Goal: Task Accomplishment & Management: Use online tool/utility

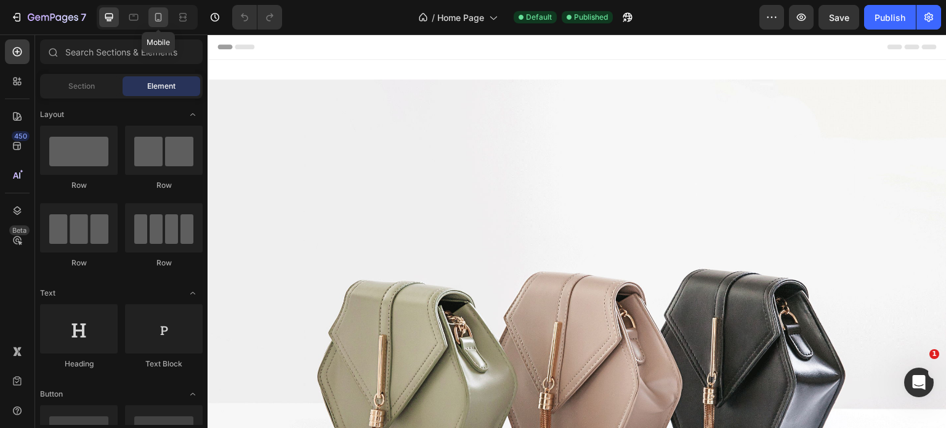
click at [158, 17] on icon at bounding box center [158, 17] width 12 height 12
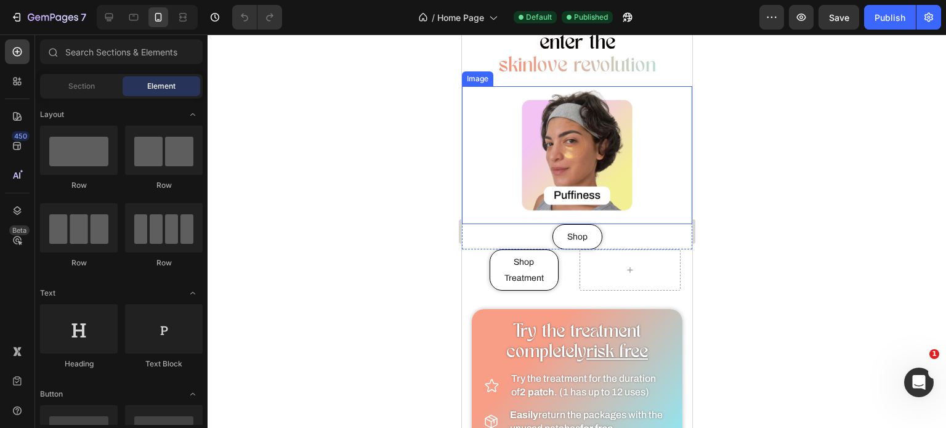
scroll to position [548, 0]
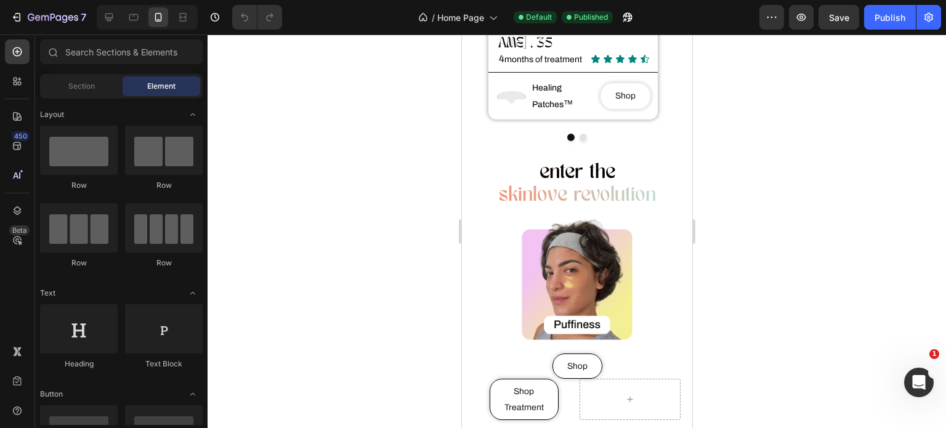
click at [355, 251] on div at bounding box center [577, 231] width 738 height 394
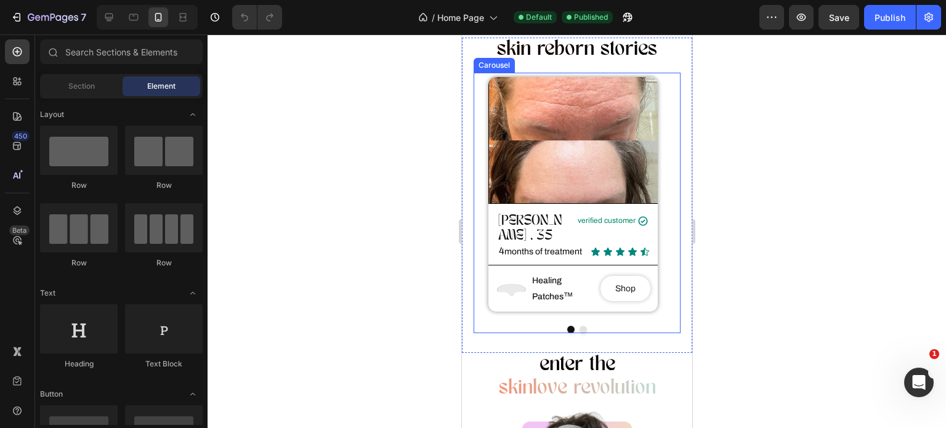
scroll to position [357, 0]
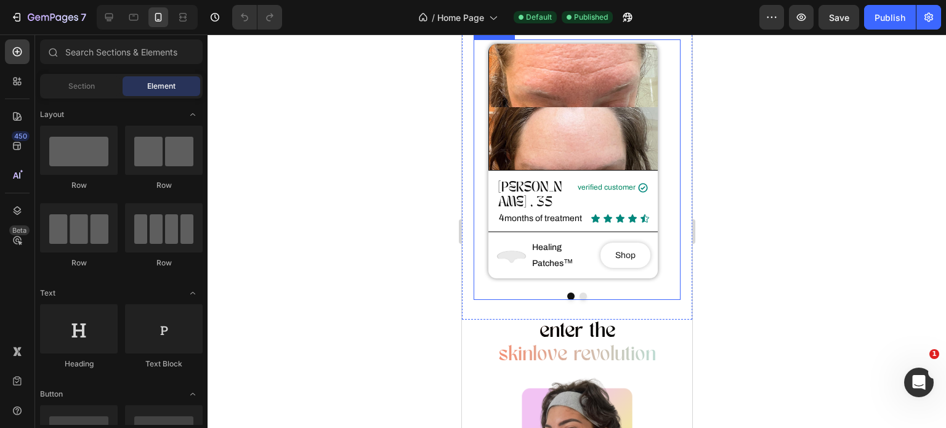
click at [580, 300] on button "Dot" at bounding box center [582, 296] width 7 height 7
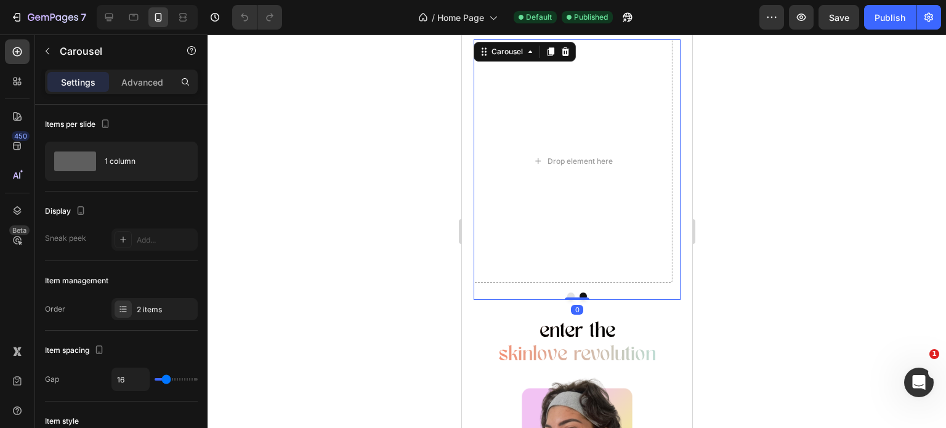
click at [567, 300] on button "Dot" at bounding box center [570, 296] width 7 height 7
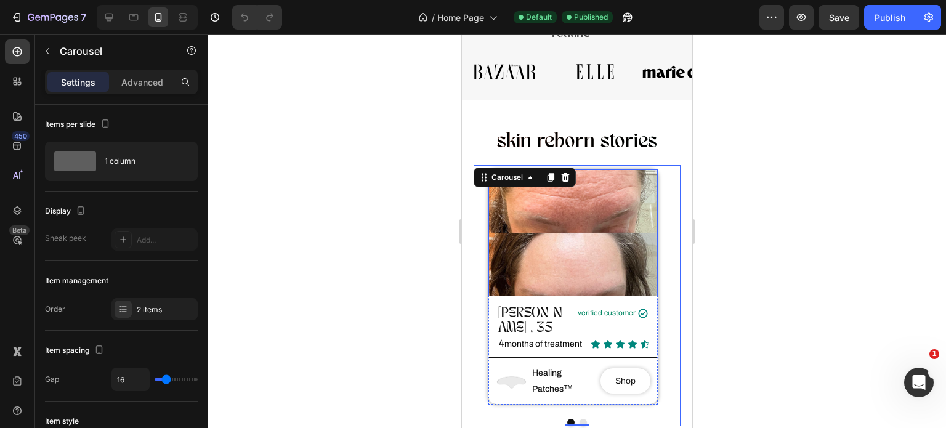
scroll to position [262, 0]
click at [337, 255] on div at bounding box center [577, 231] width 738 height 394
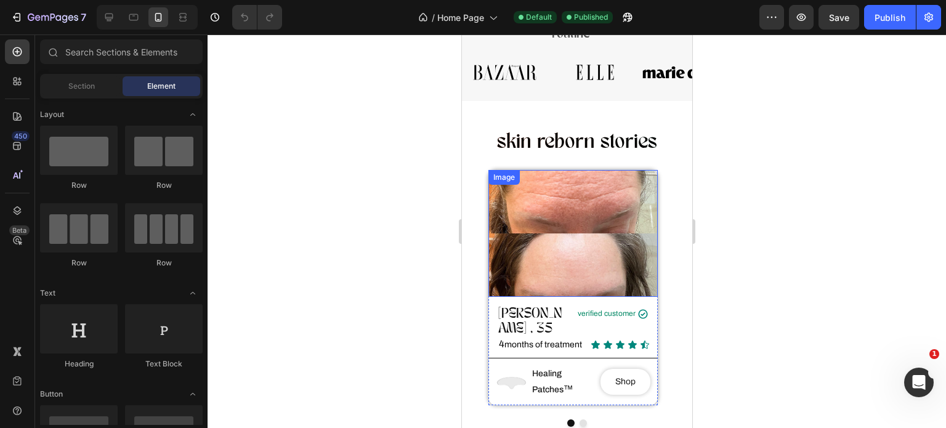
scroll to position [320, 0]
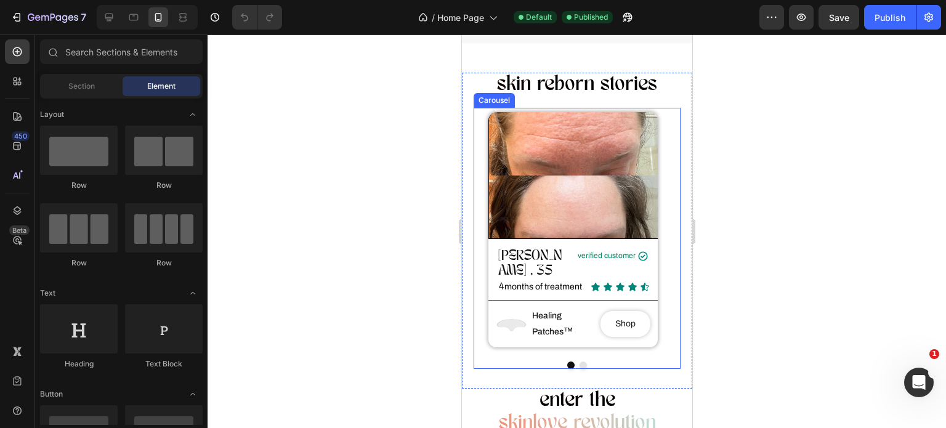
click at [427, 243] on div at bounding box center [577, 231] width 738 height 394
click at [408, 247] on div at bounding box center [577, 231] width 738 height 394
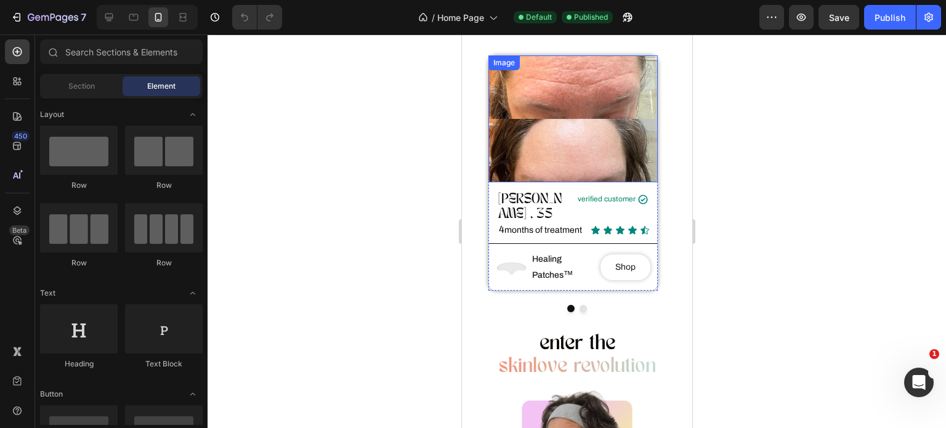
scroll to position [342, 0]
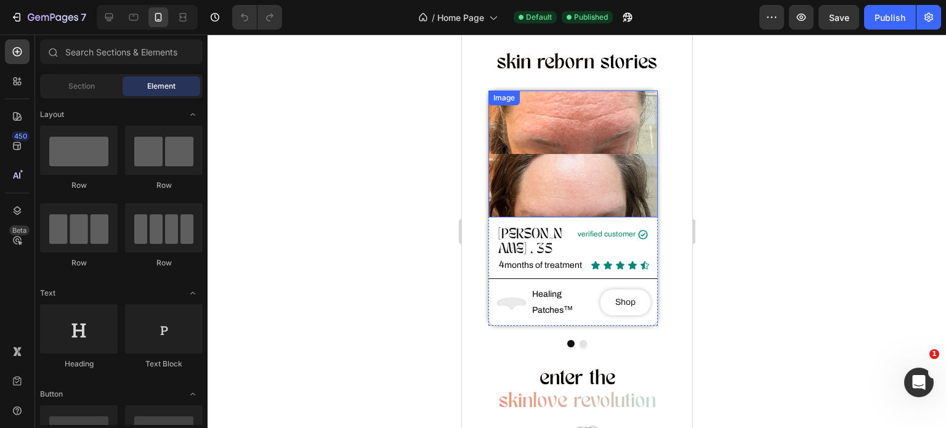
click at [501, 103] on div "Image" at bounding box center [503, 97] width 26 height 11
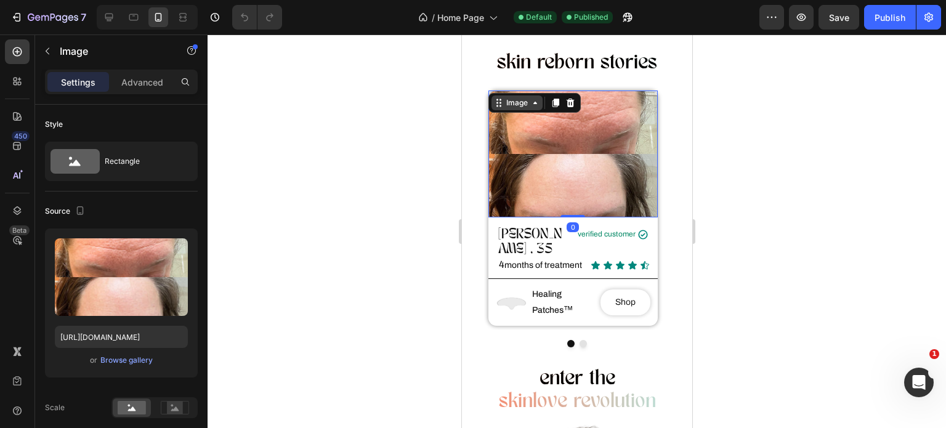
click at [501, 103] on icon at bounding box center [498, 103] width 10 height 10
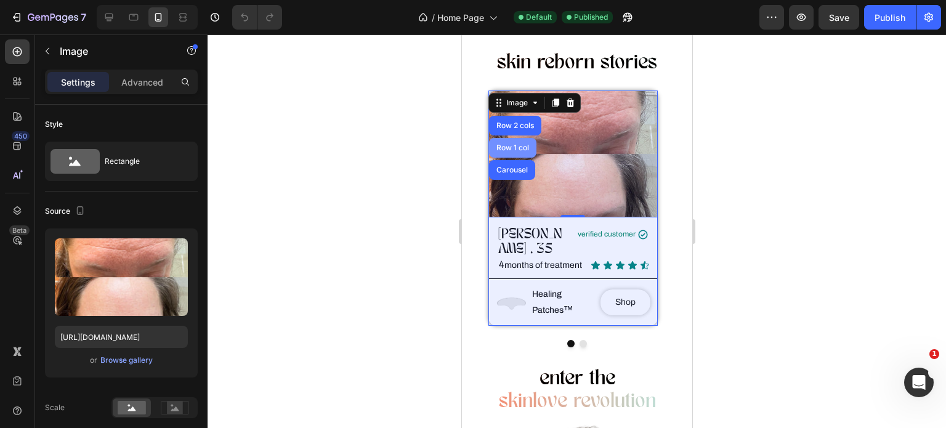
click at [513, 142] on div "Row 1 col" at bounding box center [511, 148] width 47 height 20
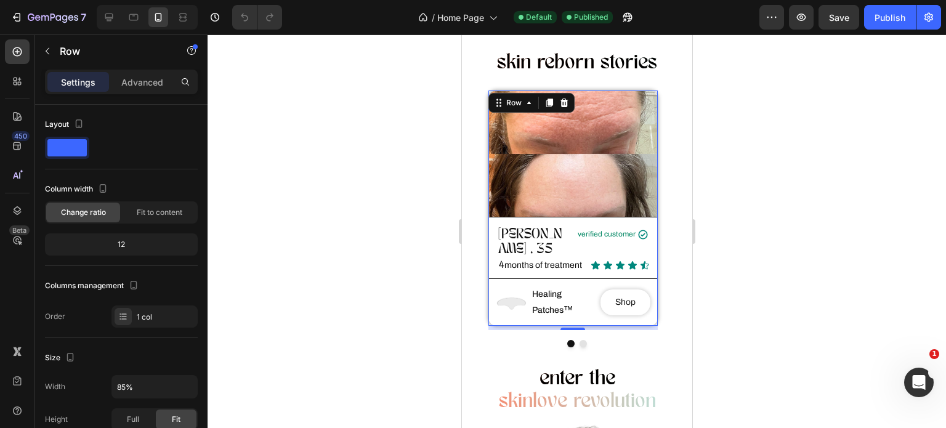
click at [395, 157] on div at bounding box center [577, 231] width 738 height 394
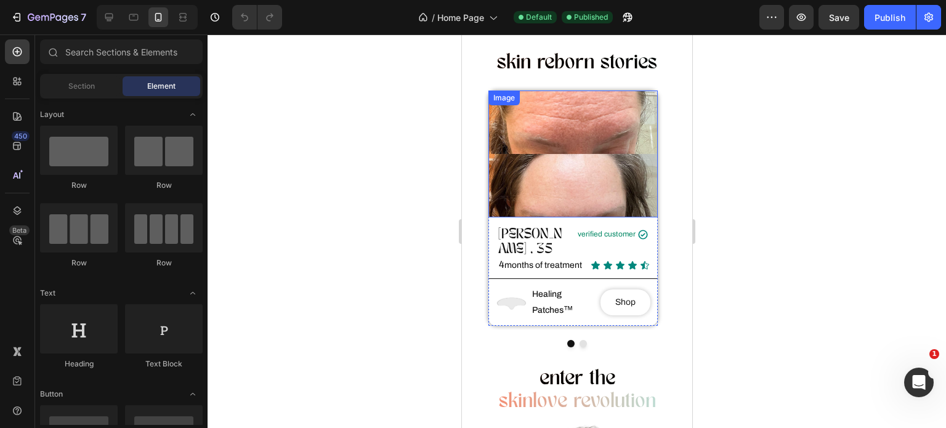
click at [505, 102] on div "Image" at bounding box center [503, 97] width 26 height 11
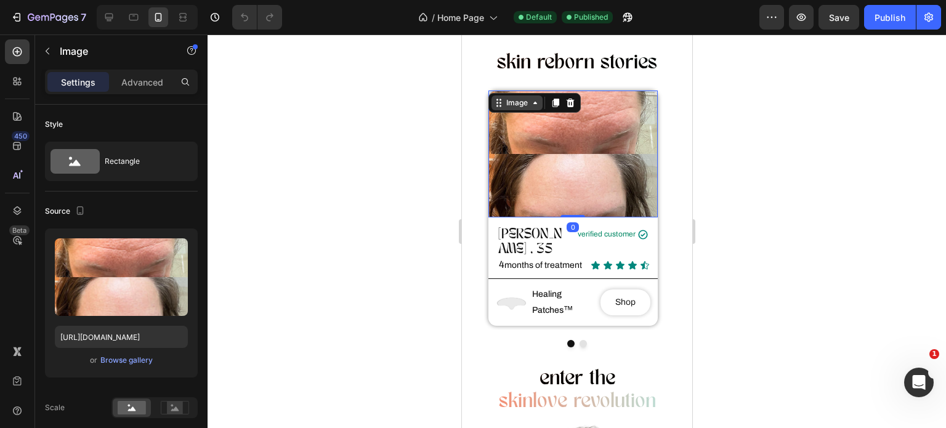
click at [510, 110] on div "Image" at bounding box center [516, 102] width 51 height 15
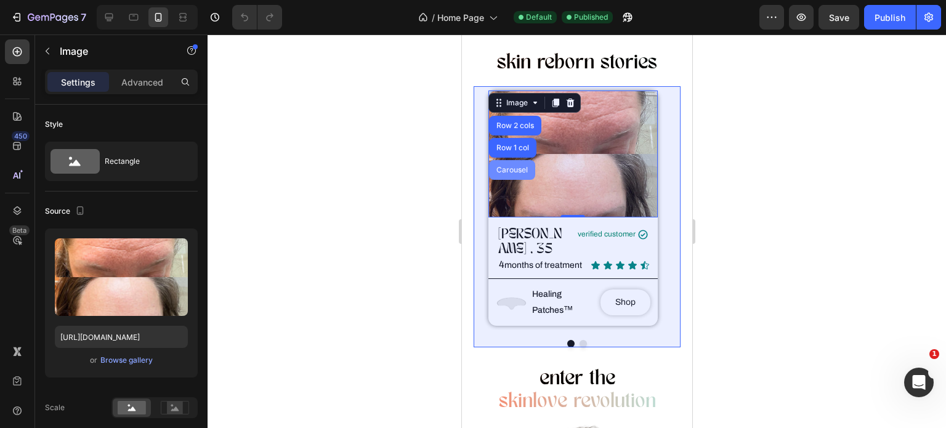
click at [496, 174] on div "Carousel" at bounding box center [511, 170] width 46 height 20
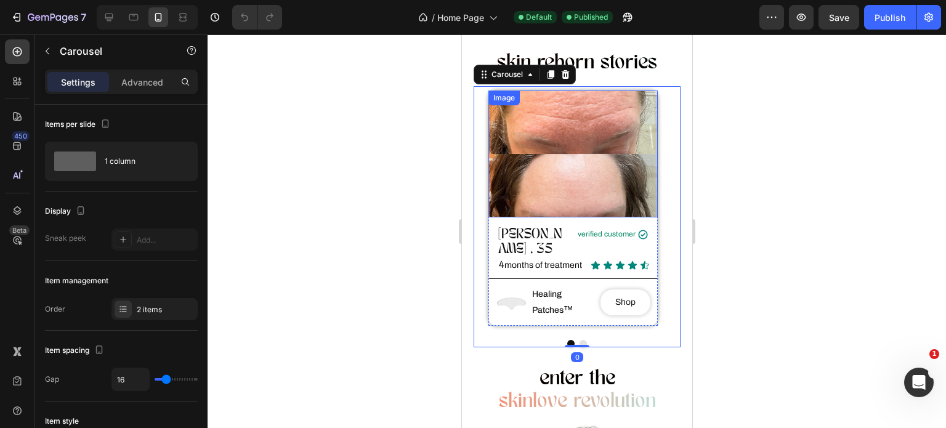
scroll to position [265, 0]
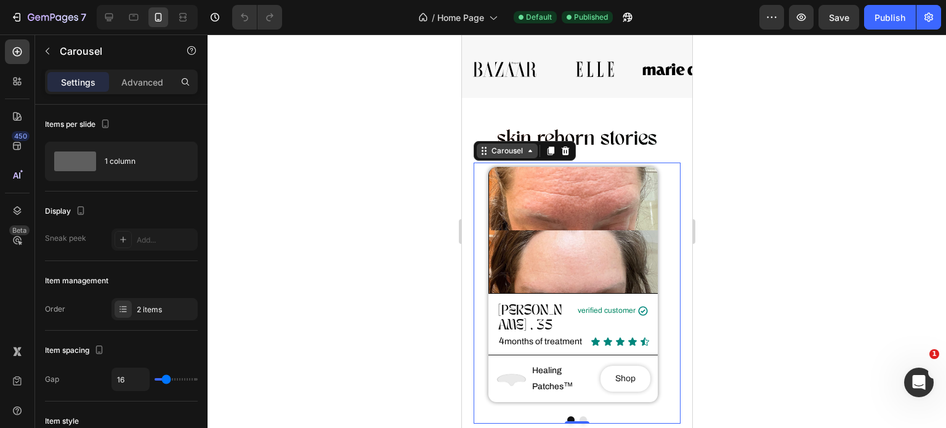
click at [487, 147] on icon at bounding box center [484, 151] width 10 height 10
click at [500, 142] on div "Carousel Section" at bounding box center [524, 151] width 102 height 20
click at [510, 155] on div "Carousel" at bounding box center [506, 150] width 36 height 11
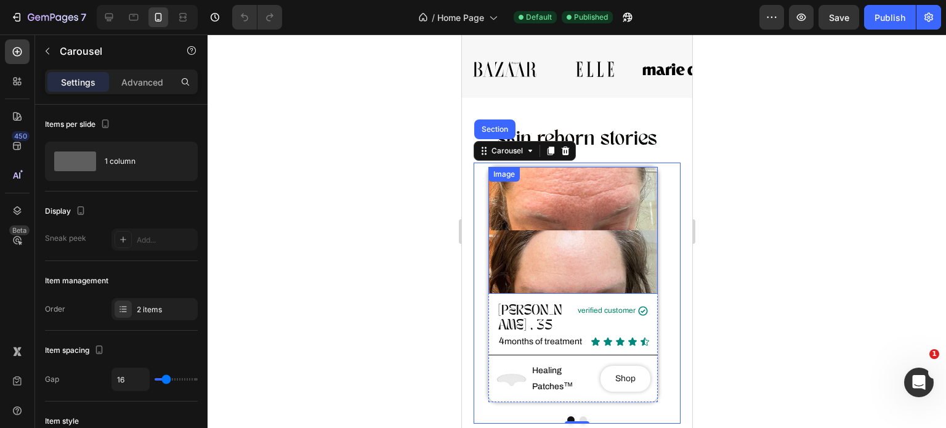
click at [507, 219] on img at bounding box center [572, 230] width 169 height 127
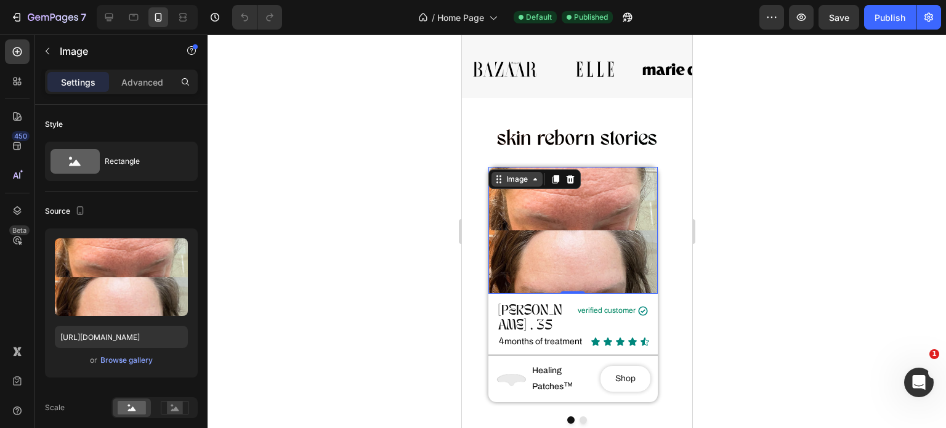
click at [515, 177] on div "Image" at bounding box center [516, 179] width 26 height 11
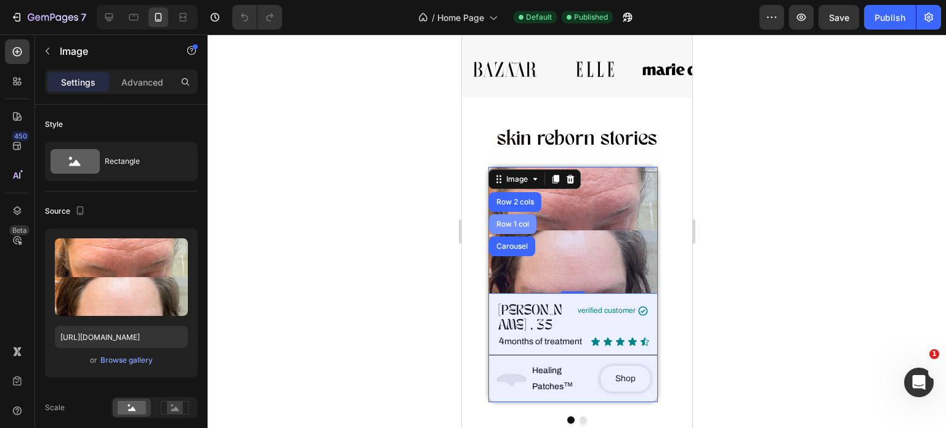
click at [525, 224] on div "Row 1 col" at bounding box center [512, 223] width 38 height 7
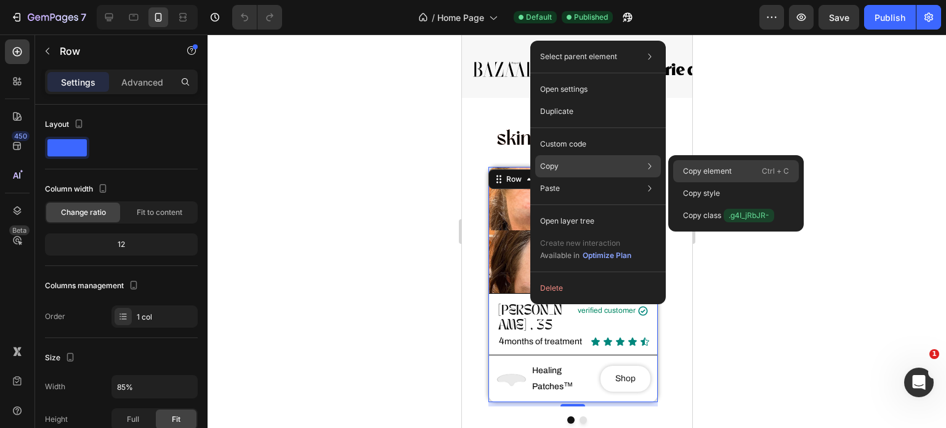
click at [697, 169] on p "Copy element" at bounding box center [707, 171] width 49 height 11
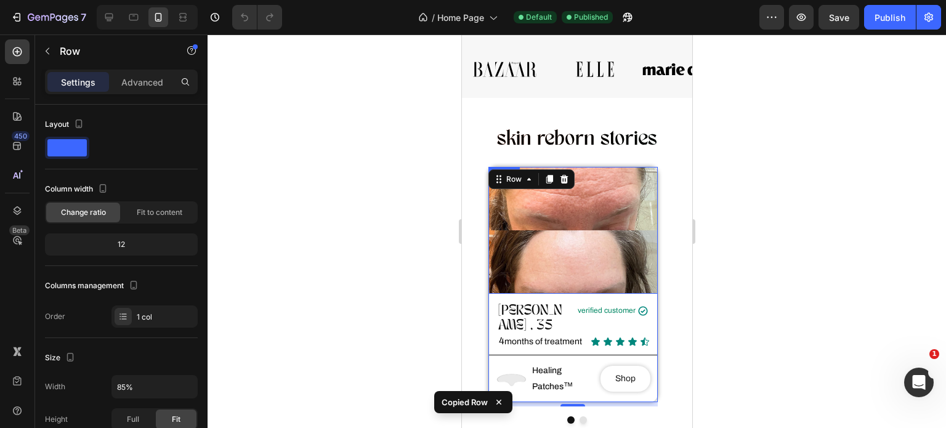
scroll to position [340, 0]
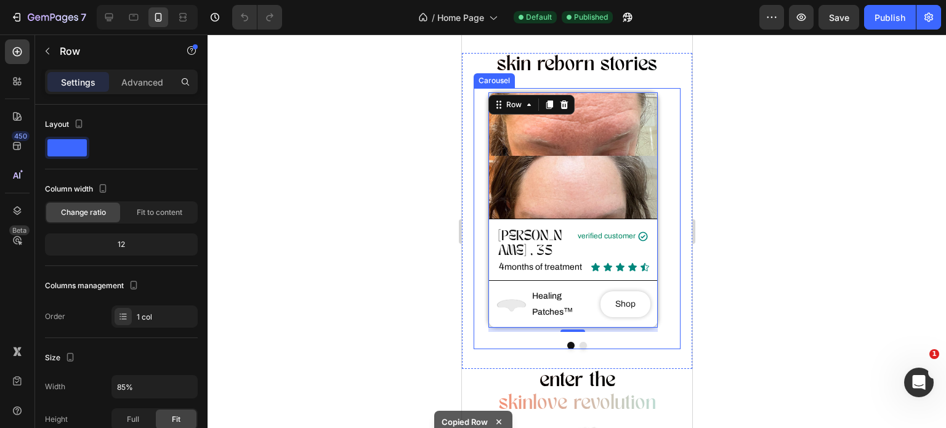
click at [579, 342] on button "Dot" at bounding box center [582, 345] width 7 height 7
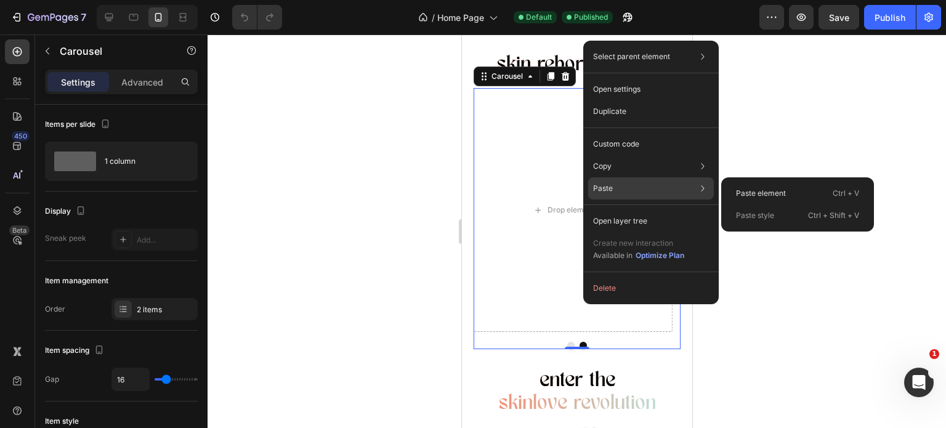
click at [645, 210] on div "Paste Paste element Ctrl + V Paste style Ctrl + Shift + V" at bounding box center [651, 221] width 126 height 22
click at [740, 204] on div "Paste element Ctrl + V" at bounding box center [797, 215] width 143 height 22
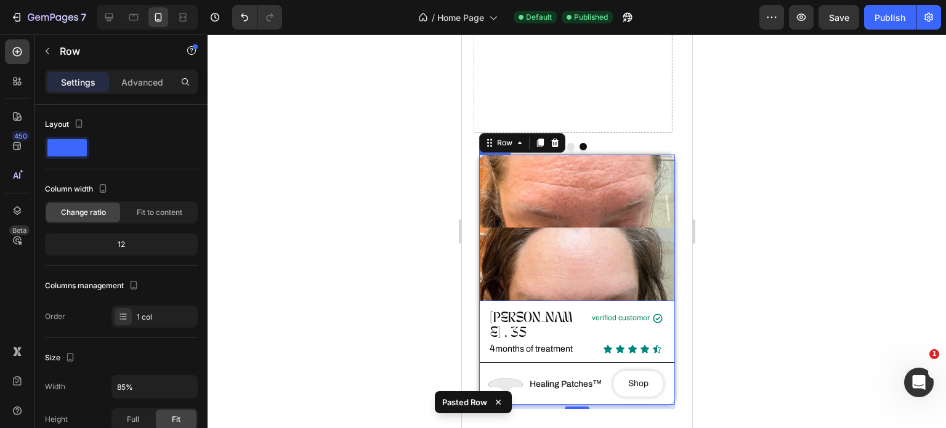
scroll to position [538, 0]
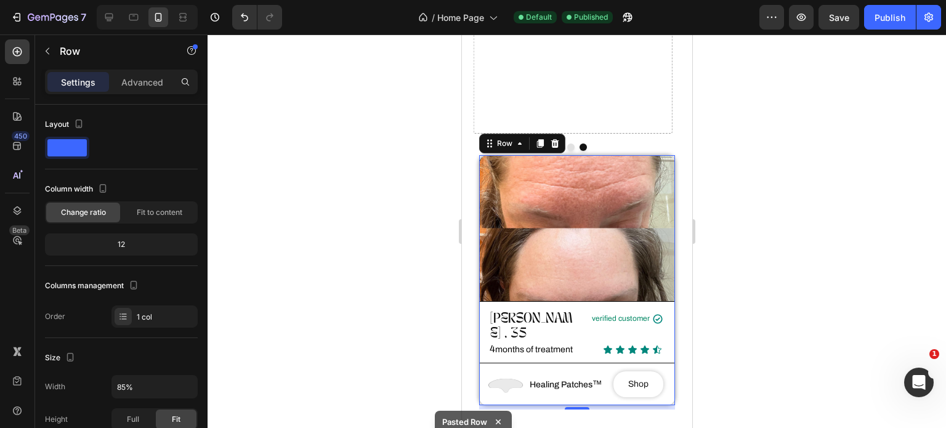
click at [400, 216] on div at bounding box center [577, 231] width 738 height 394
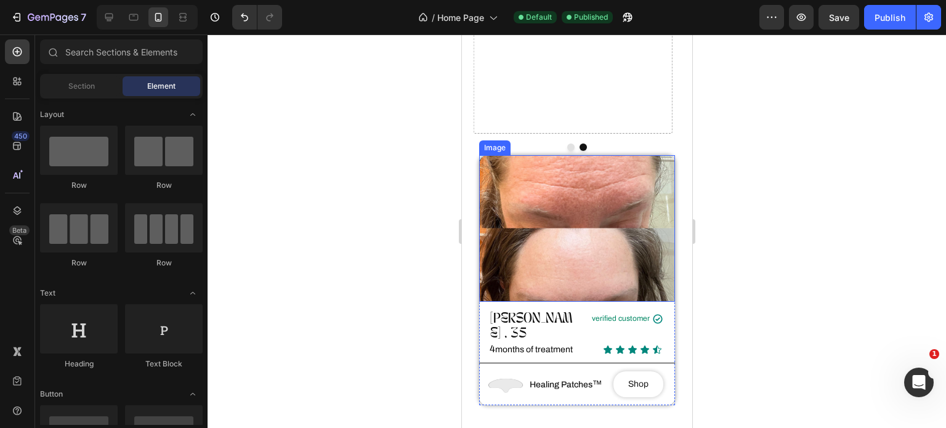
click at [512, 204] on img at bounding box center [577, 228] width 196 height 147
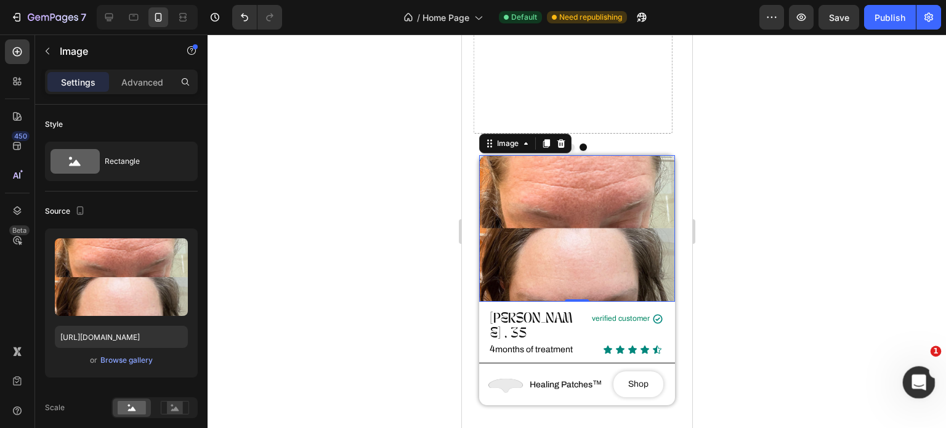
click at [911, 379] on icon "Open Intercom Messenger" at bounding box center [917, 381] width 20 height 20
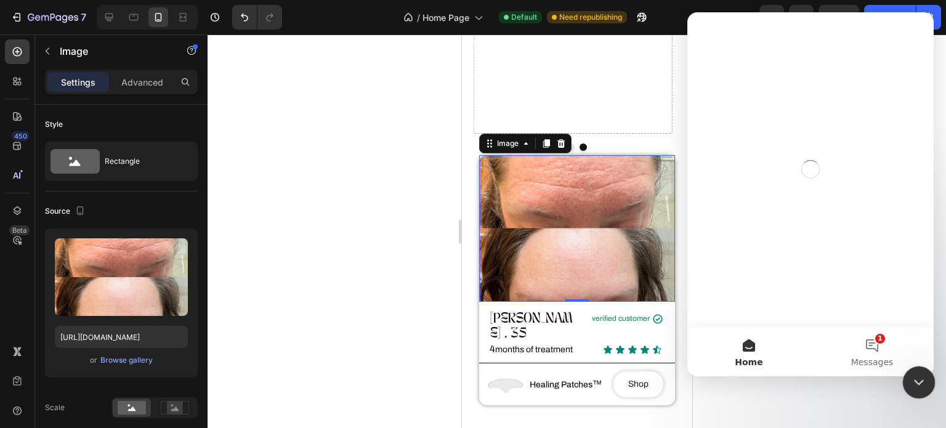
scroll to position [0, 0]
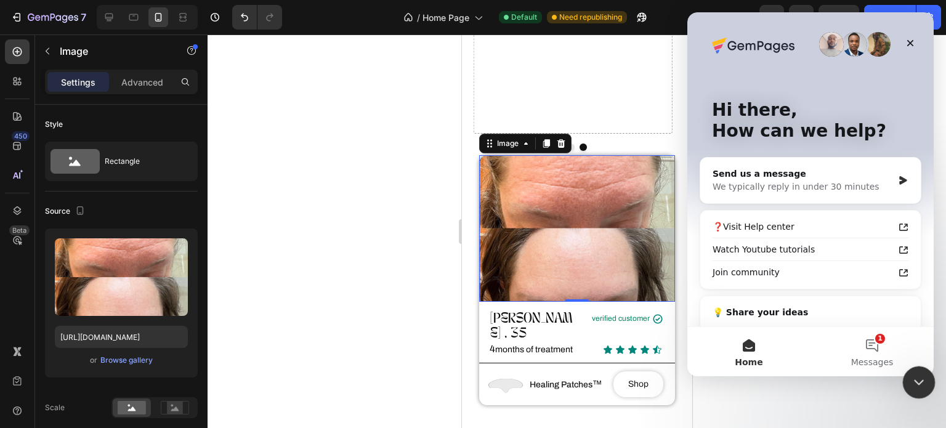
click at [911, 376] on icon "Close Intercom Messenger" at bounding box center [917, 380] width 15 height 15
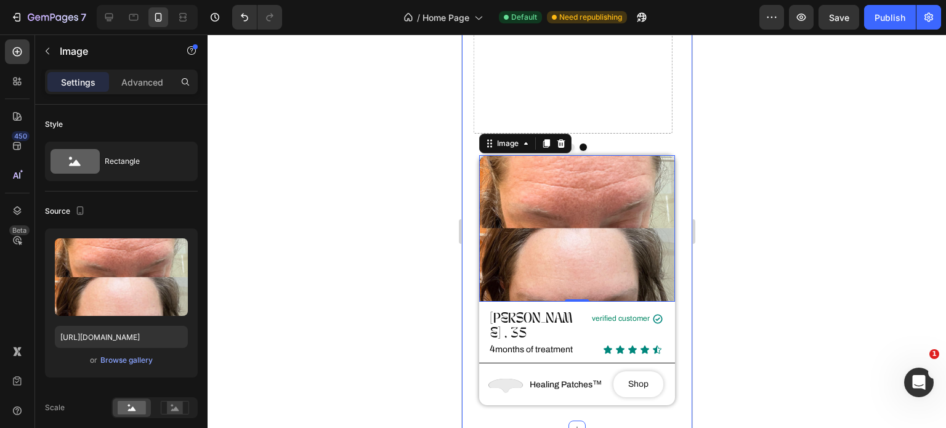
click at [717, 131] on div at bounding box center [577, 231] width 738 height 394
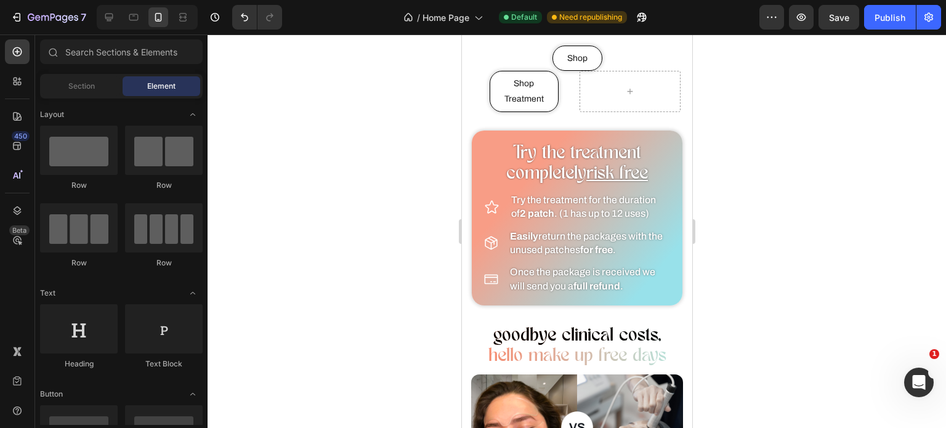
scroll to position [1083, 0]
click at [406, 243] on div at bounding box center [577, 231] width 738 height 394
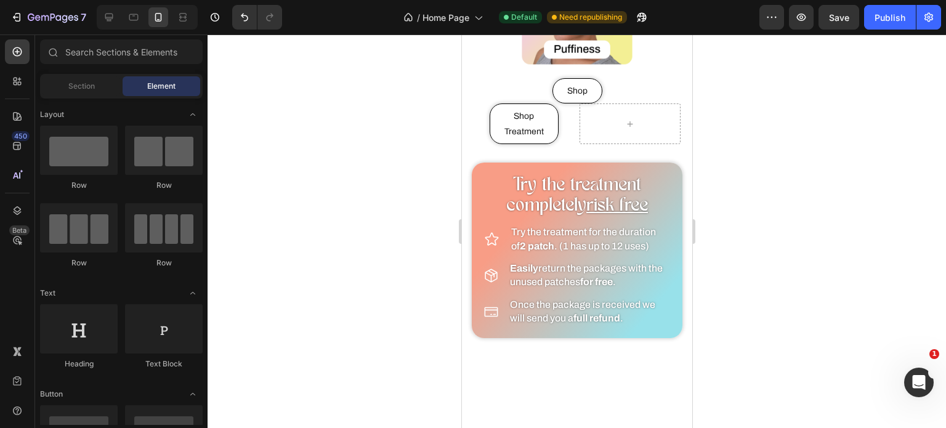
scroll to position [874, 0]
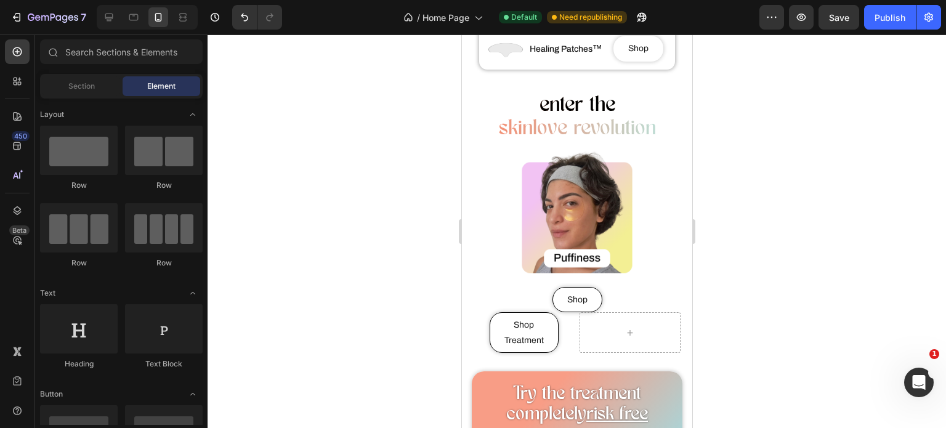
click at [398, 214] on div at bounding box center [577, 231] width 738 height 394
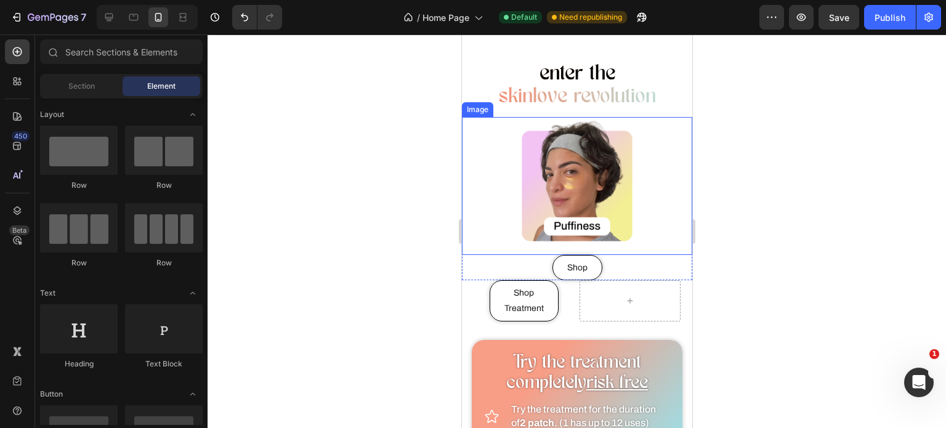
scroll to position [912, 0]
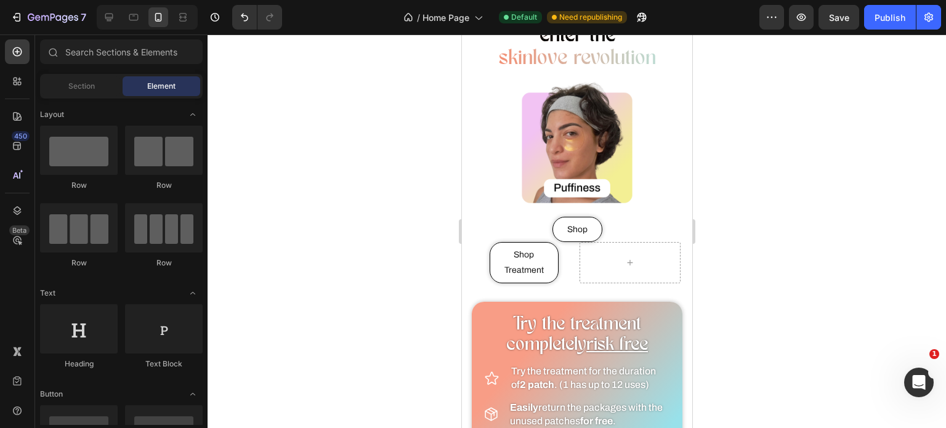
click at [328, 278] on div at bounding box center [577, 231] width 738 height 394
click at [557, 247] on div "Shop Treatment Button" at bounding box center [523, 262] width 101 height 41
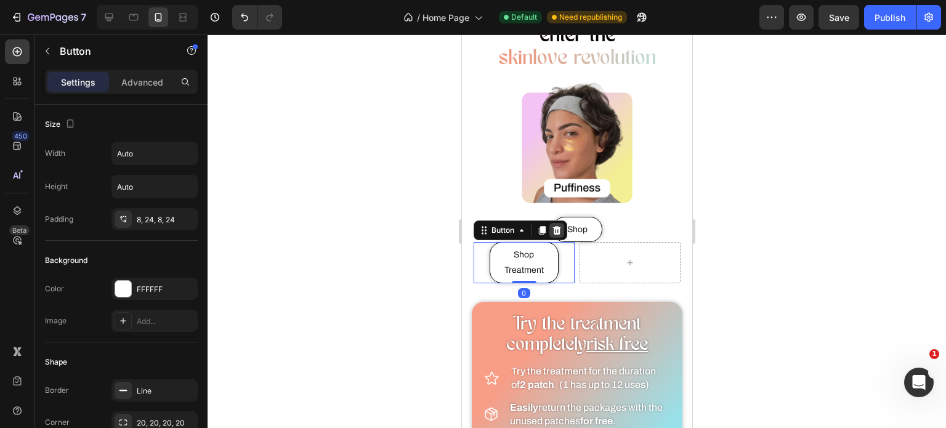
click at [555, 226] on icon at bounding box center [556, 230] width 8 height 9
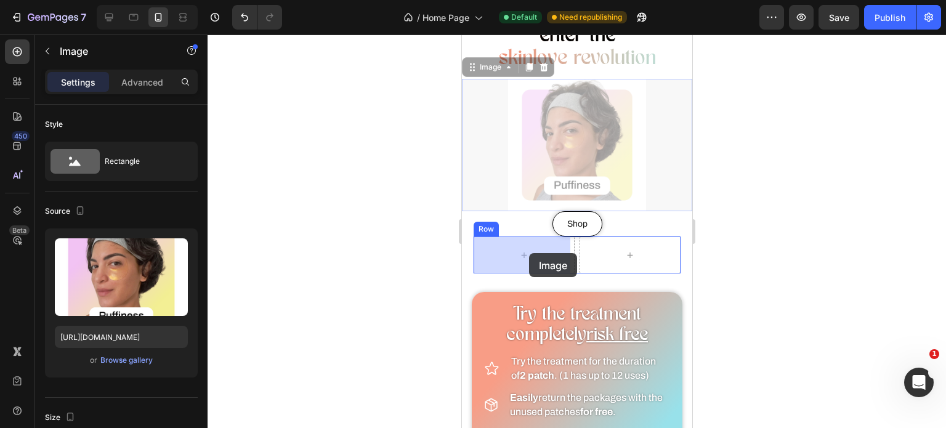
drag, startPoint x: 567, startPoint y: 163, endPoint x: 528, endPoint y: 251, distance: 95.7
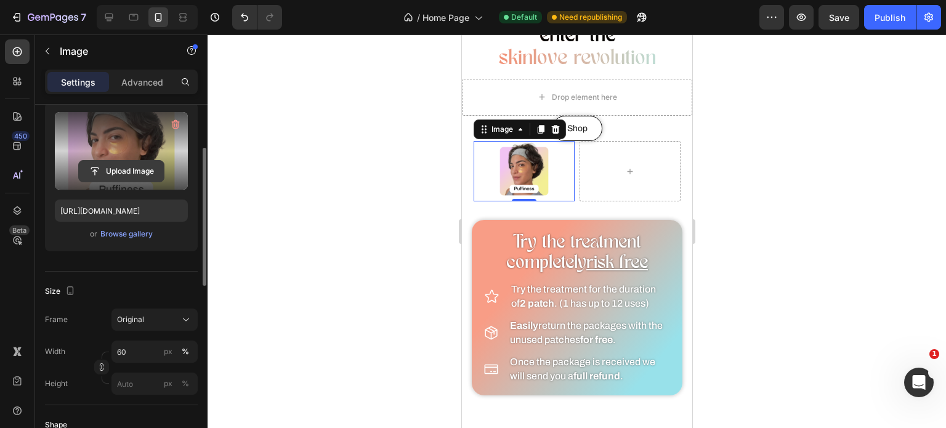
scroll to position [129, 0]
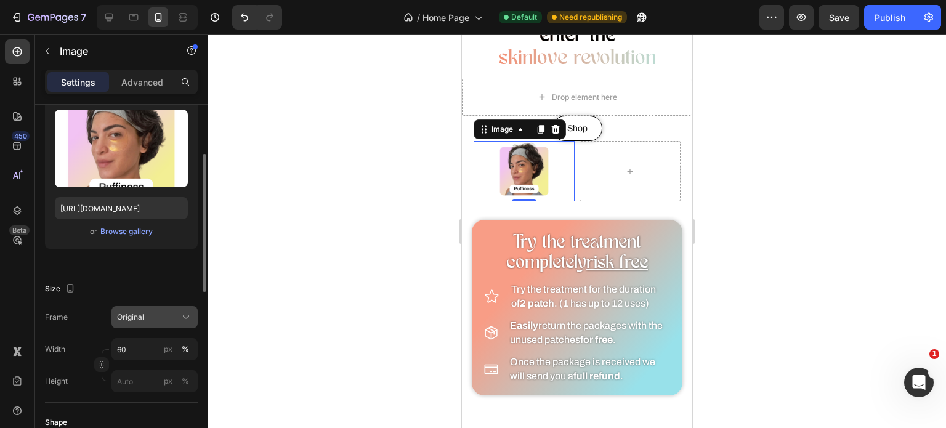
drag, startPoint x: 164, startPoint y: 312, endPoint x: 178, endPoint y: 317, distance: 14.4
click at [178, 317] on div "Original" at bounding box center [154, 317] width 75 height 12
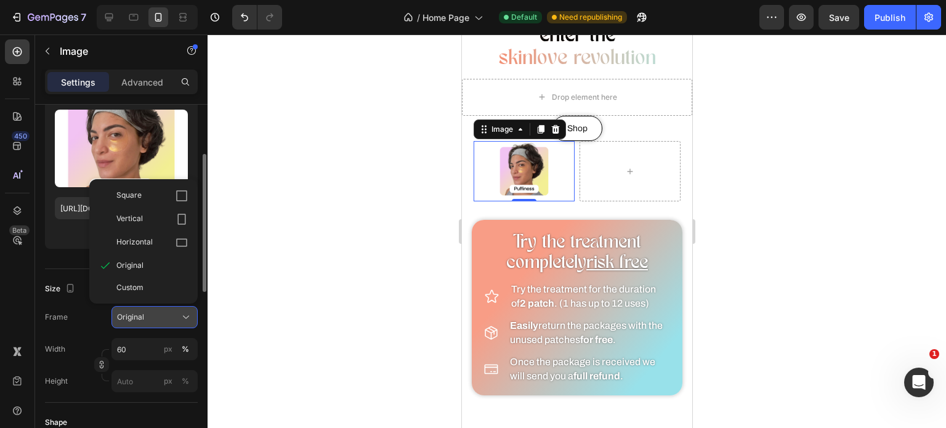
click at [178, 317] on div "Original" at bounding box center [154, 317] width 75 height 12
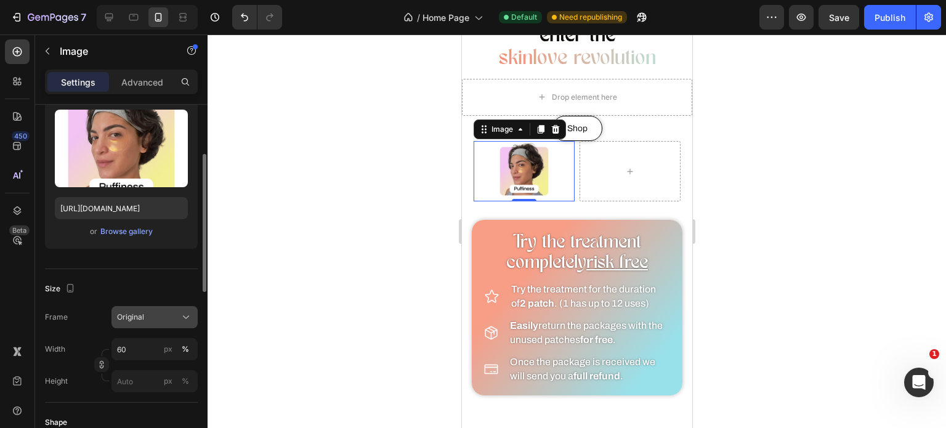
click at [178, 317] on div "Original" at bounding box center [154, 317] width 75 height 12
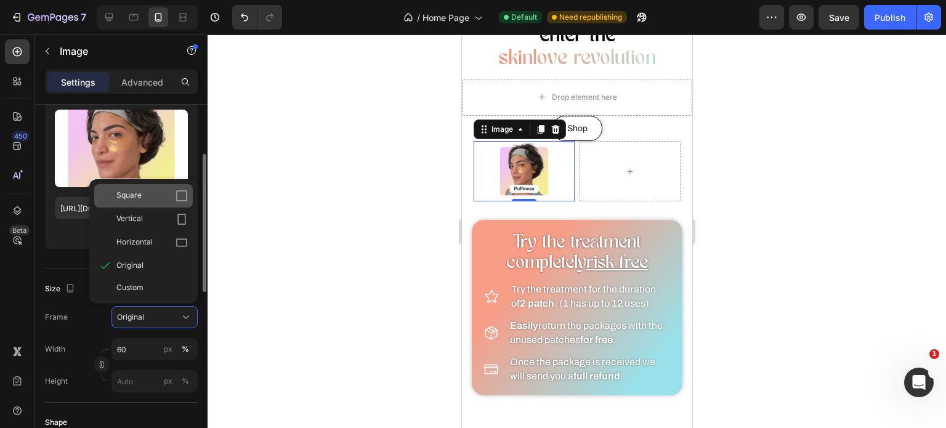
click at [156, 196] on div "Square" at bounding box center [151, 196] width 71 height 12
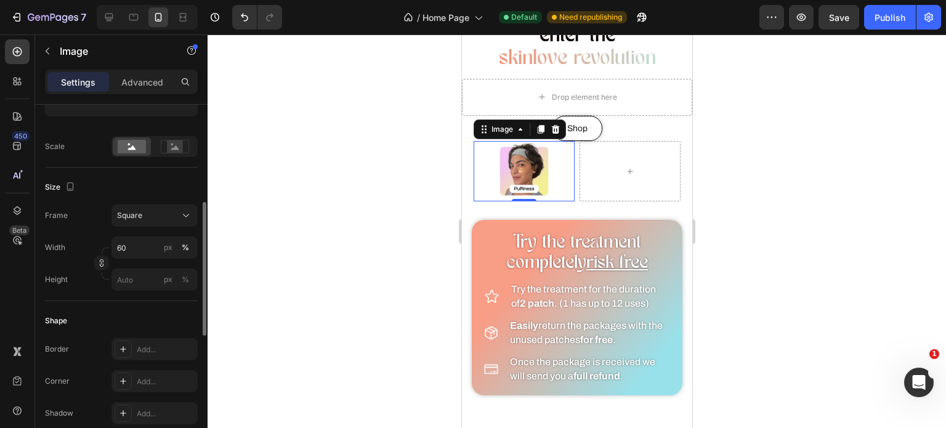
scroll to position [260, 0]
click at [175, 141] on rect at bounding box center [175, 147] width 16 height 12
click at [130, 155] on div at bounding box center [132, 147] width 38 height 18
click at [131, 244] on input "60" at bounding box center [154, 248] width 86 height 22
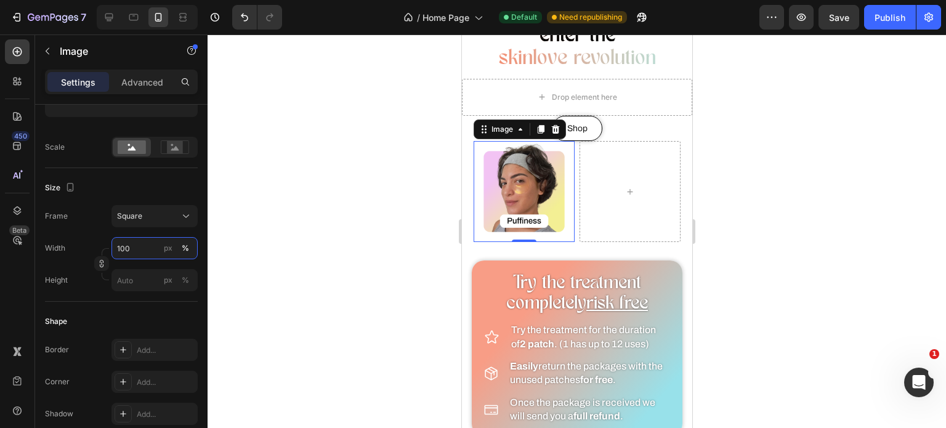
type input "100"
click at [194, 188] on div "Size" at bounding box center [121, 188] width 153 height 20
click at [325, 192] on div at bounding box center [577, 231] width 738 height 394
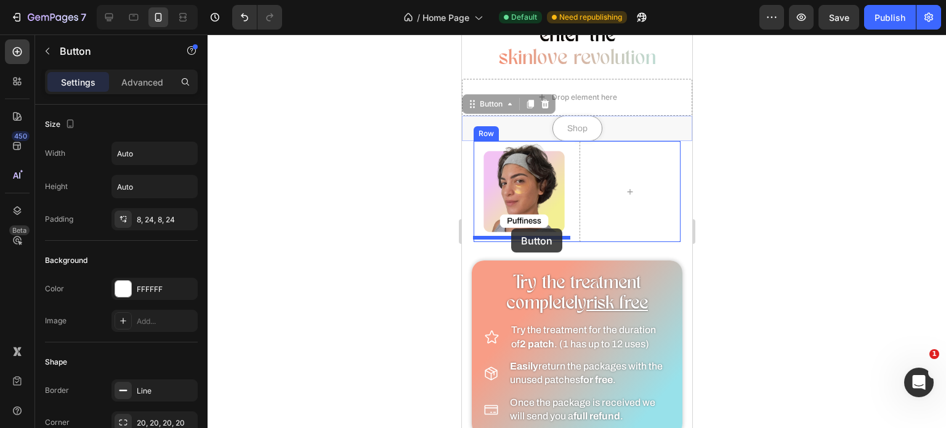
drag, startPoint x: 518, startPoint y: 126, endPoint x: 511, endPoint y: 232, distance: 106.2
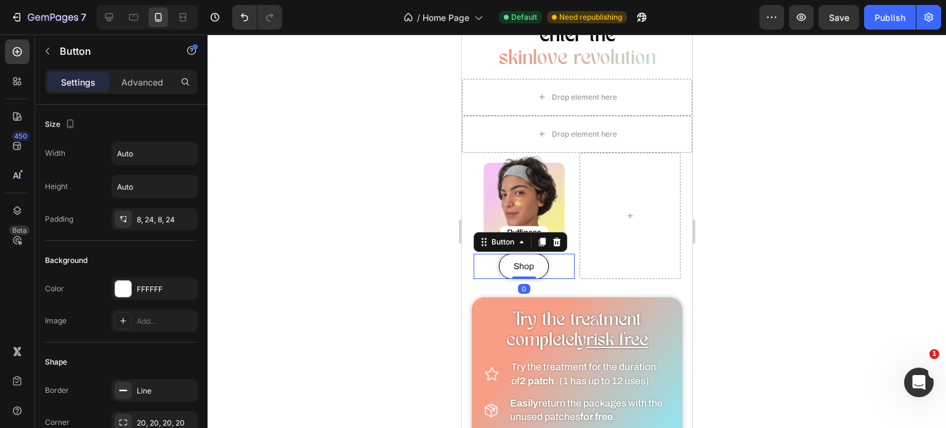
click at [422, 254] on div at bounding box center [577, 231] width 738 height 394
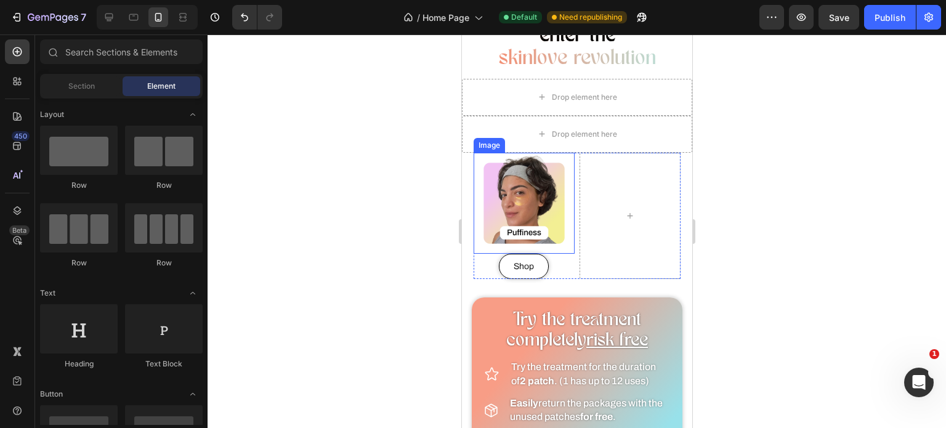
click at [480, 136] on div "Drop element here" at bounding box center [576, 134] width 230 height 37
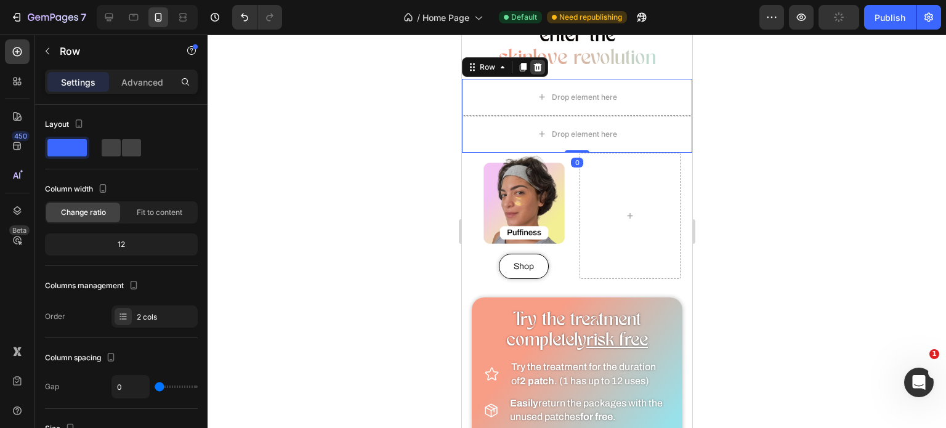
click at [541, 68] on icon at bounding box center [537, 67] width 10 height 10
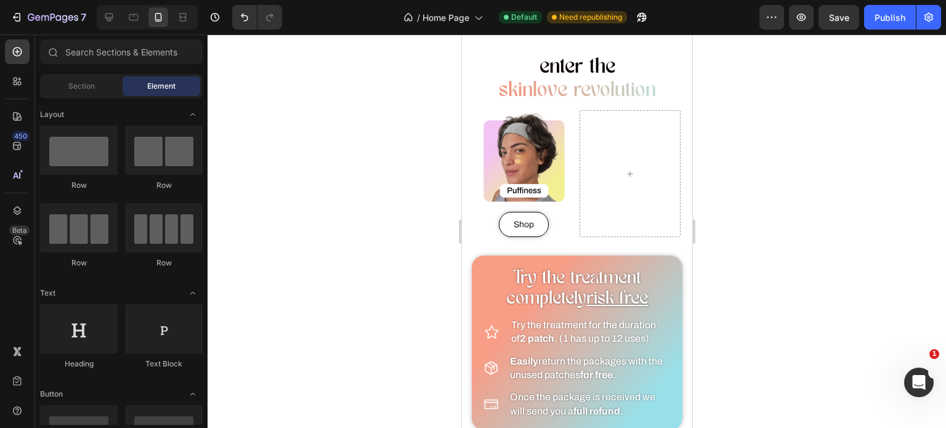
scroll to position [825, 0]
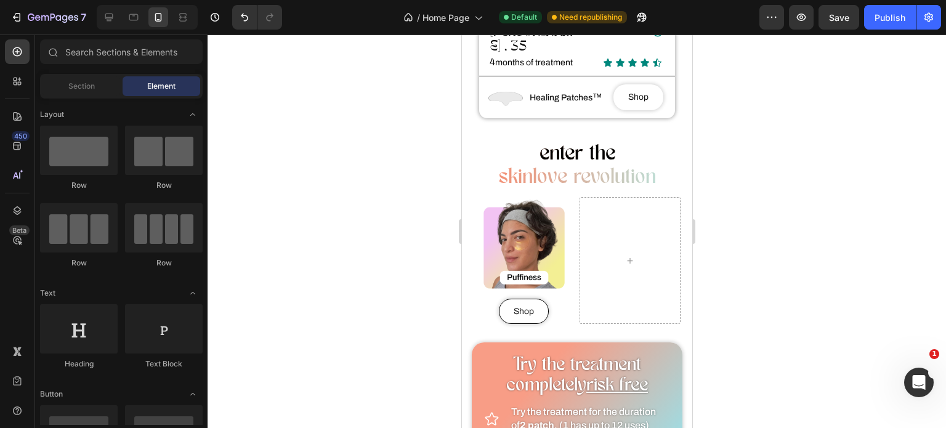
click at [357, 243] on div at bounding box center [577, 231] width 738 height 394
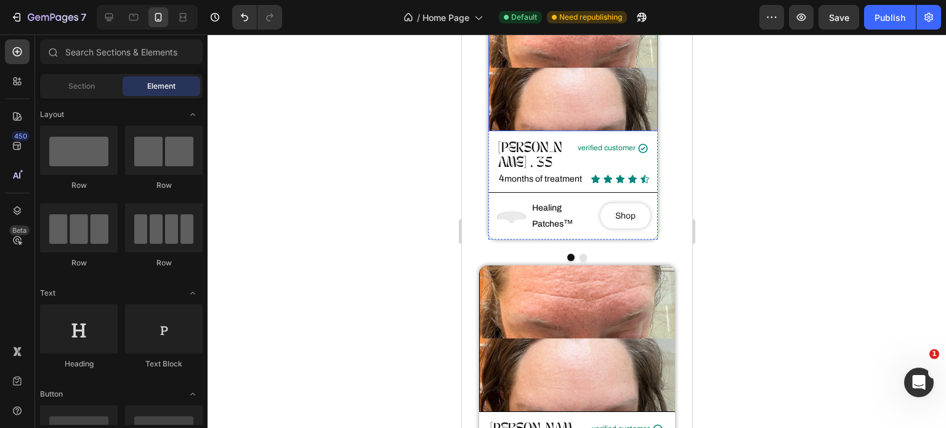
scroll to position [0, 0]
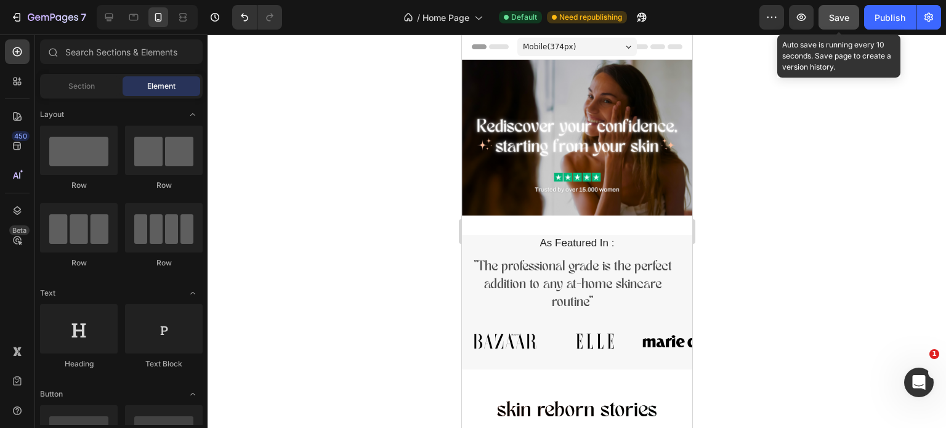
click at [844, 22] on span "Save" at bounding box center [839, 17] width 20 height 10
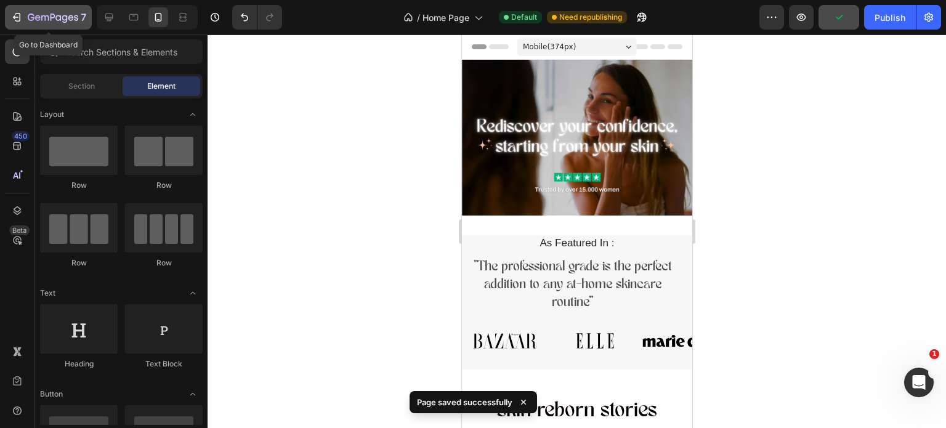
click at [74, 9] on button "7" at bounding box center [48, 17] width 87 height 25
